Goal: Task Accomplishment & Management: Use online tool/utility

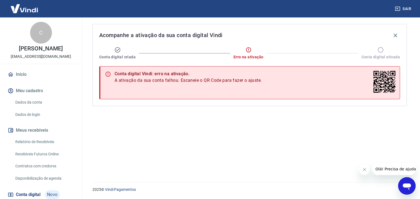
click at [21, 71] on link "Início" at bounding box center [41, 75] width 69 height 12
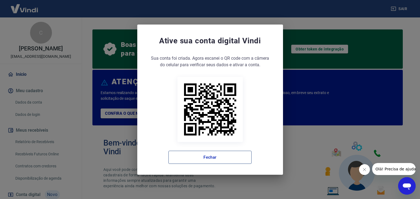
click at [207, 163] on button "Fechar" at bounding box center [209, 157] width 83 height 13
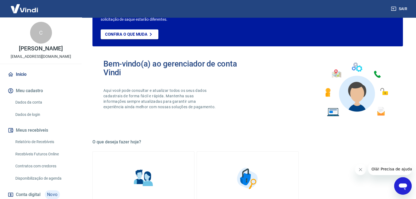
scroll to position [82, 0]
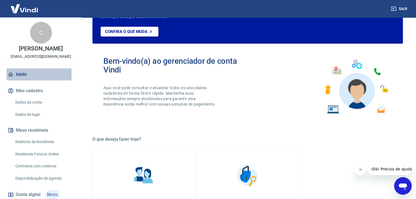
click at [14, 74] on link "Início" at bounding box center [41, 75] width 69 height 12
click at [34, 142] on link "Relatório de Recebíveis" at bounding box center [44, 142] width 62 height 11
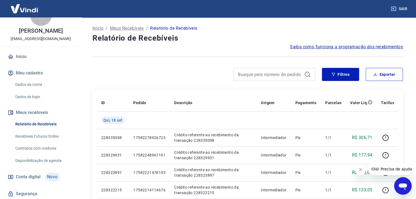
scroll to position [27, 0]
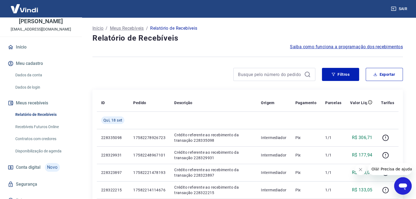
click at [51, 128] on link "Recebíveis Futuros Online" at bounding box center [44, 127] width 62 height 11
